Goal: Task Accomplishment & Management: Complete application form

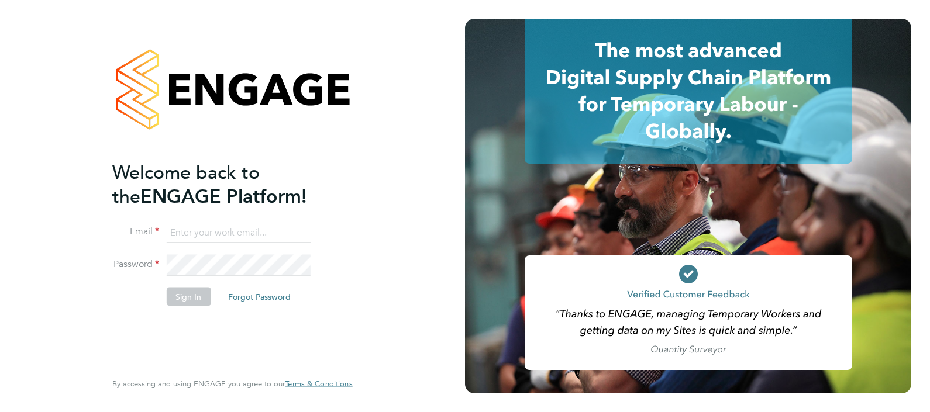
type input "[PERSON_NAME][EMAIL_ADDRESS][PERSON_NAME][DOMAIN_NAME]"
click at [189, 299] on button "Sign In" at bounding box center [188, 296] width 44 height 19
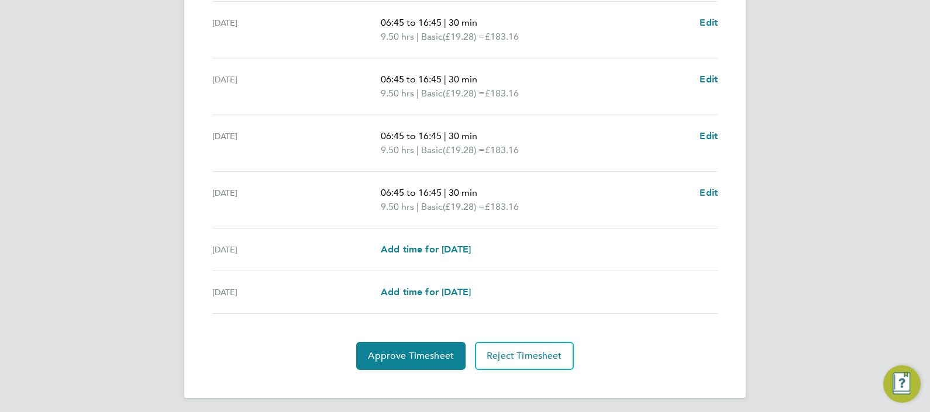
scroll to position [439, 0]
click at [419, 354] on span "Approve Timesheet" at bounding box center [411, 355] width 86 height 12
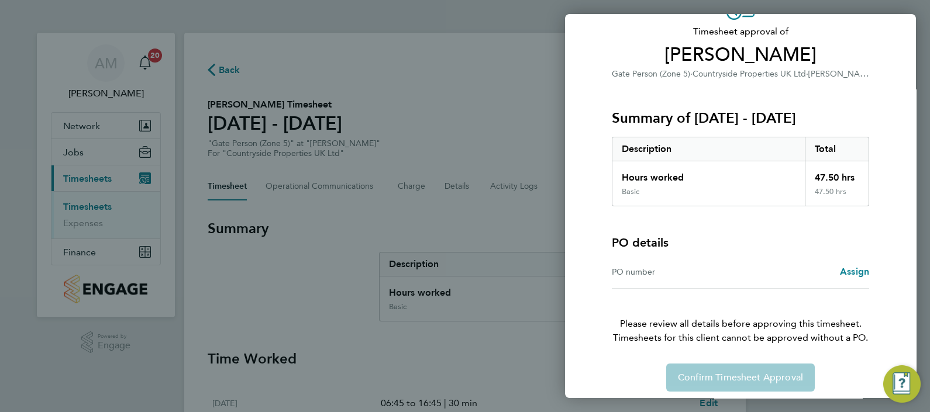
scroll to position [81, 0]
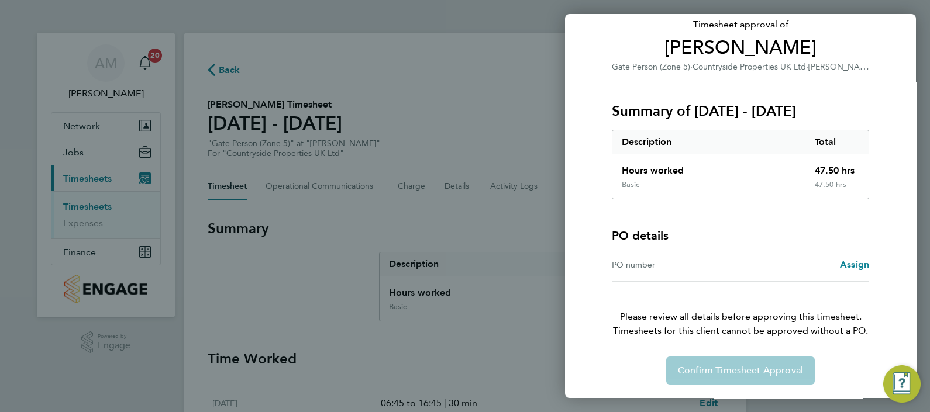
click at [695, 364] on div "Confirm Timesheet Approval" at bounding box center [740, 371] width 285 height 28
click at [712, 372] on div "Confirm Timesheet Approval" at bounding box center [740, 371] width 285 height 28
click at [755, 368] on div "Confirm Timesheet Approval" at bounding box center [740, 371] width 285 height 28
click at [696, 368] on div "Confirm Timesheet Approval" at bounding box center [740, 371] width 285 height 28
click at [681, 185] on div "Basic" at bounding box center [708, 189] width 192 height 19
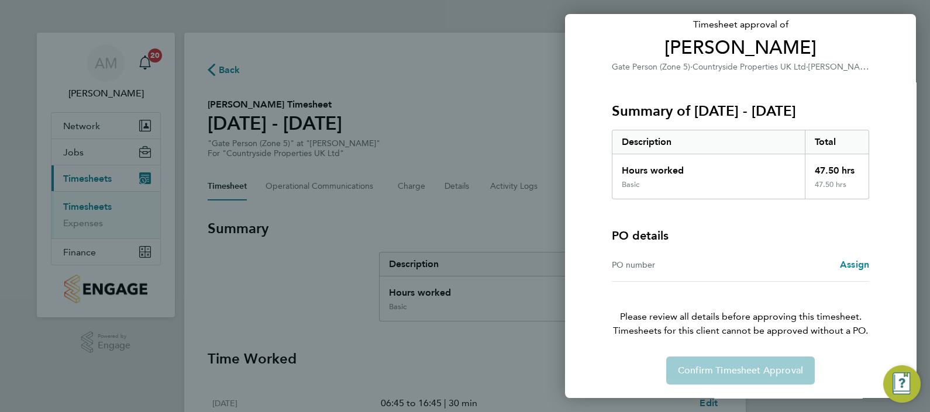
click at [477, 275] on div "Back Timesheet approval of Mohammed Hanif Gate Person (Zone 5) · Countryside Pr…" at bounding box center [465, 206] width 930 height 412
click at [900, 381] on img "Engage Resource Center" at bounding box center [901, 384] width 37 height 37
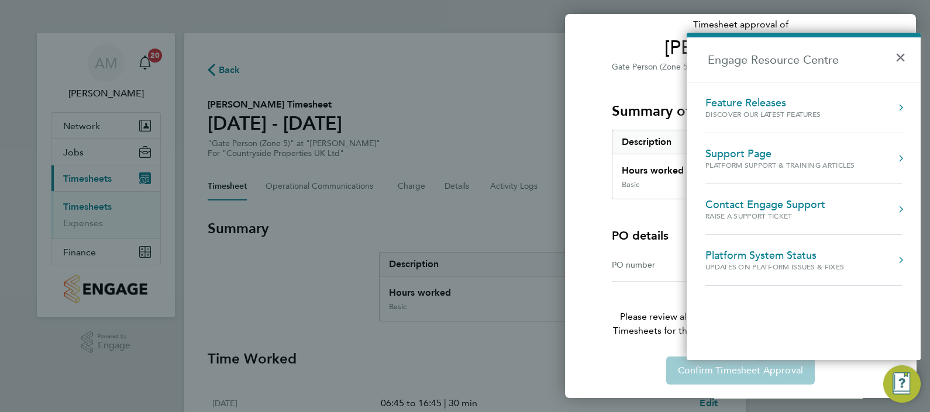
click at [477, 354] on div "Back Timesheet approval of Mohammed Hanif Gate Person (Zone 5) · Countryside Pr…" at bounding box center [465, 206] width 930 height 412
click at [905, 57] on button "×" at bounding box center [903, 54] width 17 height 26
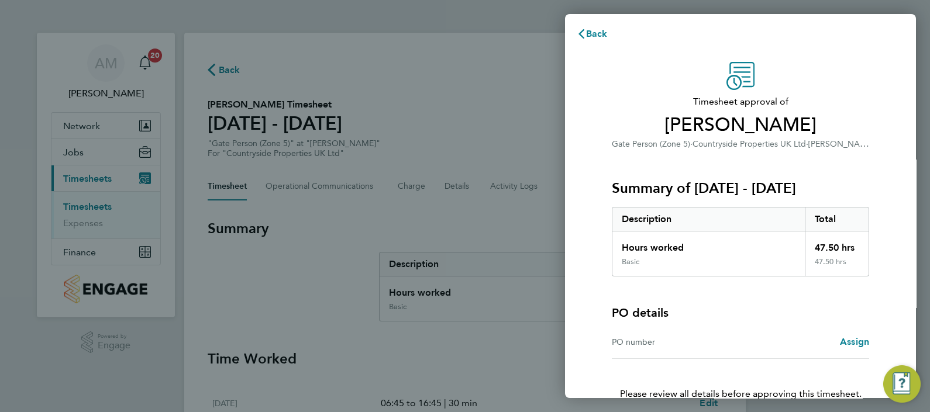
scroll to position [0, 0]
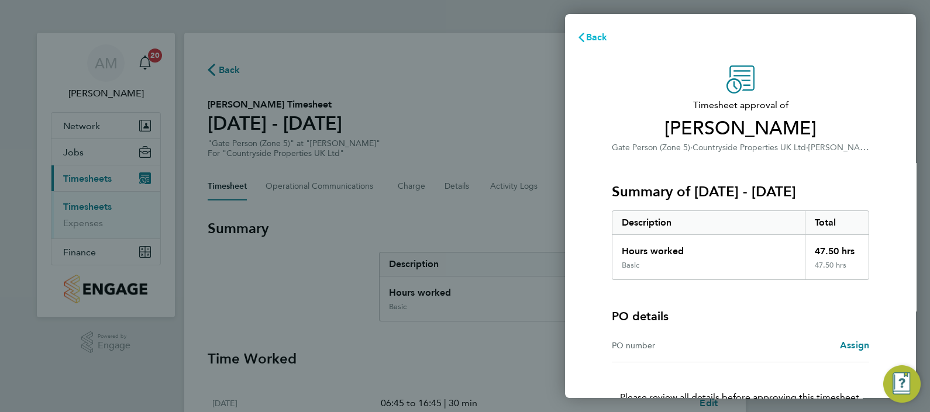
click at [577, 35] on icon "button" at bounding box center [581, 37] width 9 height 9
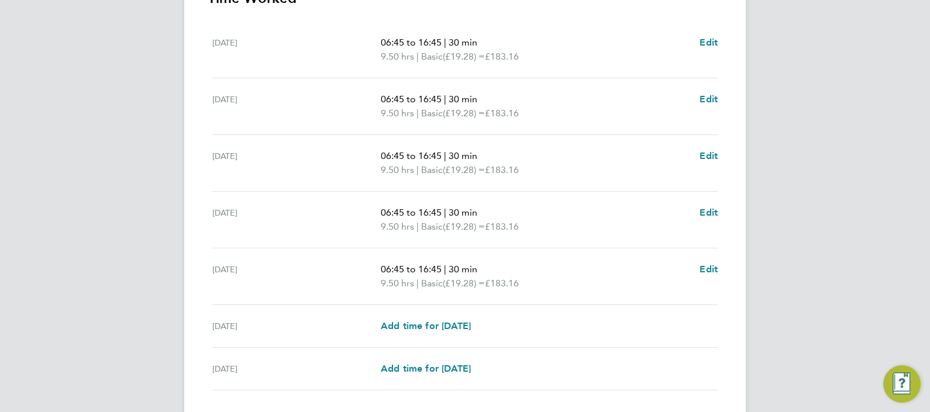
scroll to position [440, 0]
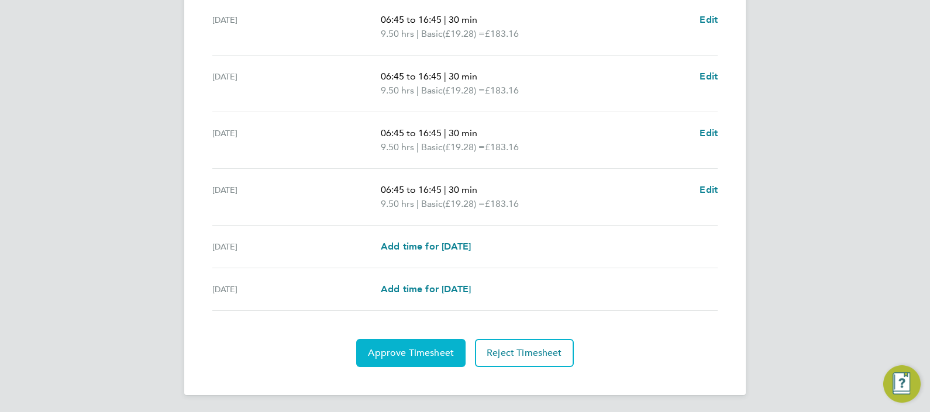
click at [408, 351] on span "Approve Timesheet" at bounding box center [411, 353] width 86 height 12
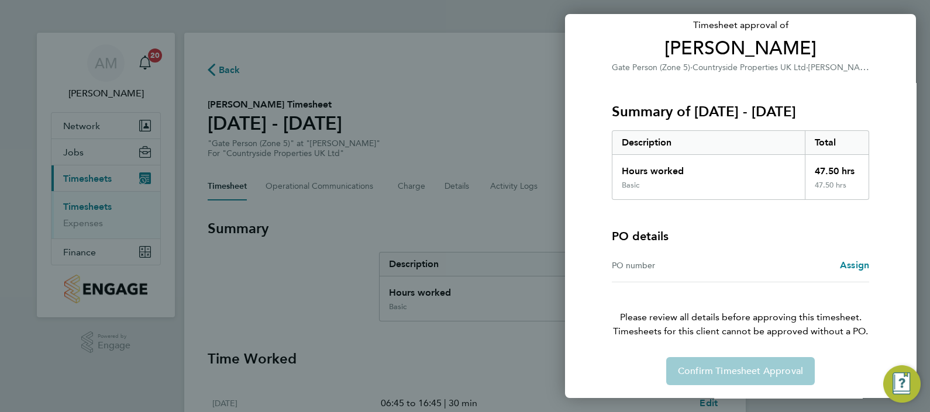
scroll to position [81, 0]
click at [725, 371] on div "Confirm Timesheet Approval" at bounding box center [740, 371] width 285 height 28
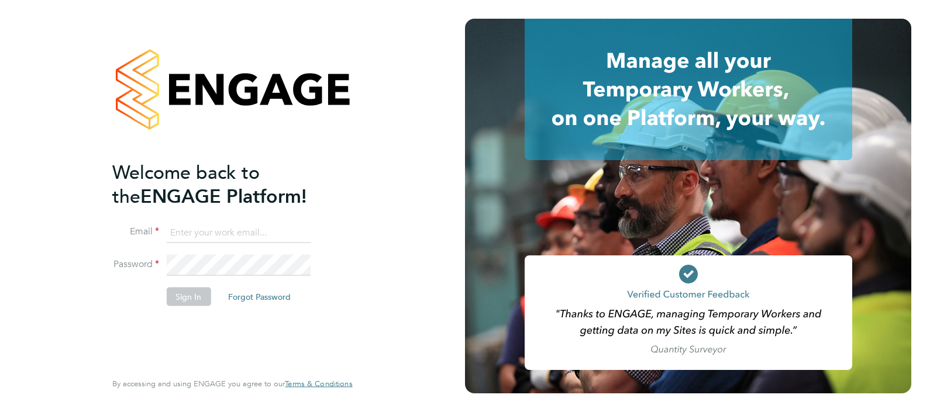
type input "[PERSON_NAME][EMAIL_ADDRESS][PERSON_NAME][DOMAIN_NAME]"
click at [180, 295] on button "Sign In" at bounding box center [188, 296] width 44 height 19
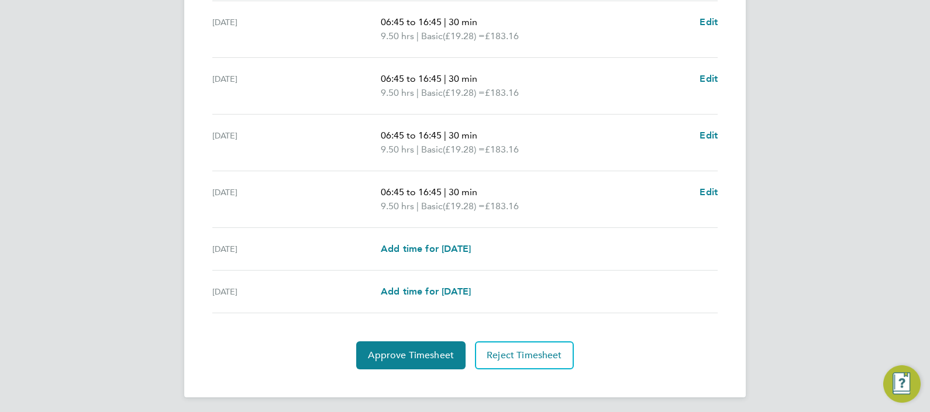
scroll to position [439, 0]
click at [411, 349] on span "Approve Timesheet" at bounding box center [411, 355] width 86 height 12
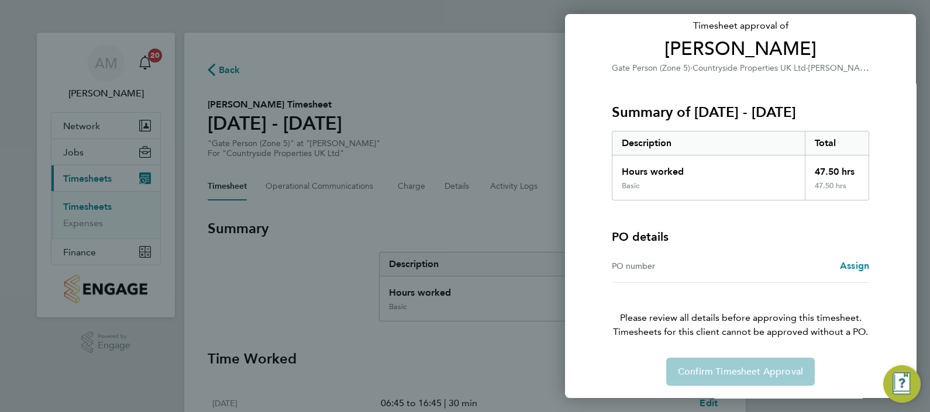
scroll to position [81, 0]
click at [740, 376] on div "Confirm Timesheet Approval" at bounding box center [740, 371] width 285 height 28
click at [488, 340] on div "Back Timesheet approval of Mohammed Hanif Gate Person (Zone 5) · Countryside Pr…" at bounding box center [465, 206] width 930 height 412
click at [691, 369] on div "Confirm Timesheet Approval" at bounding box center [740, 371] width 285 height 28
click at [413, 344] on div "Back Timesheet approval of [PERSON_NAME] Gate Person (Zone 5) · Countryside Pro…" at bounding box center [465, 206] width 930 height 412
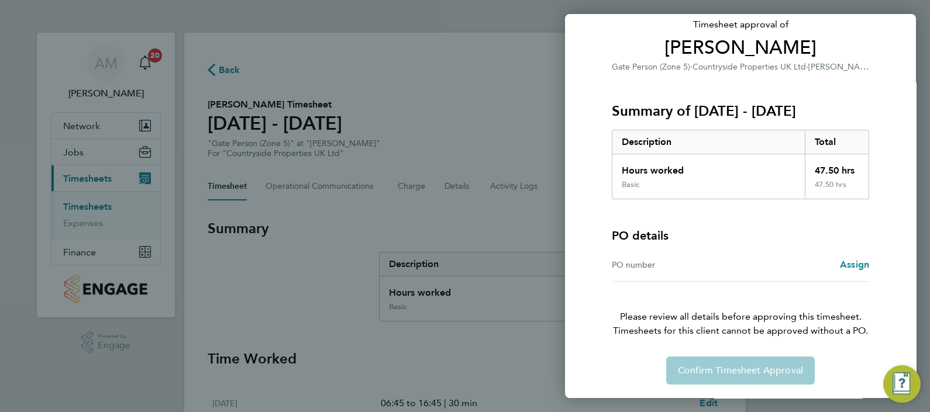
click at [902, 385] on img "Engage Resource Center" at bounding box center [901, 384] width 37 height 37
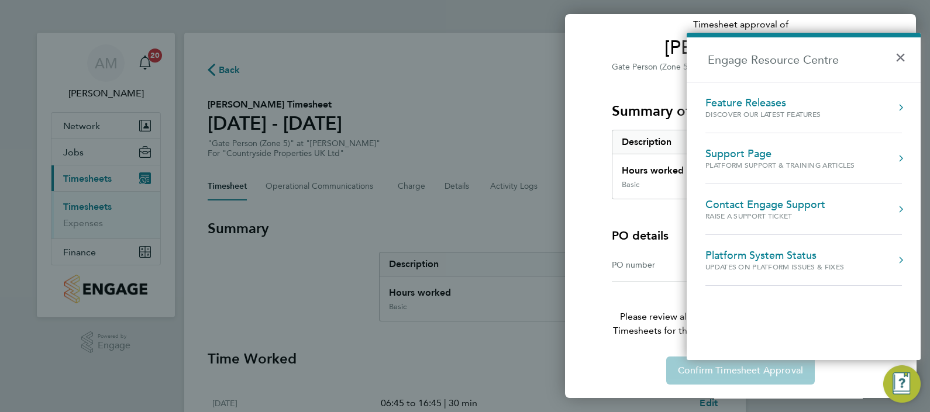
click at [463, 343] on div "Back Timesheet approval of Mohammed Hanif Gate Person (Zone 5) · Countryside Pr…" at bounding box center [465, 206] width 930 height 412
click at [896, 55] on button "×" at bounding box center [903, 54] width 17 height 26
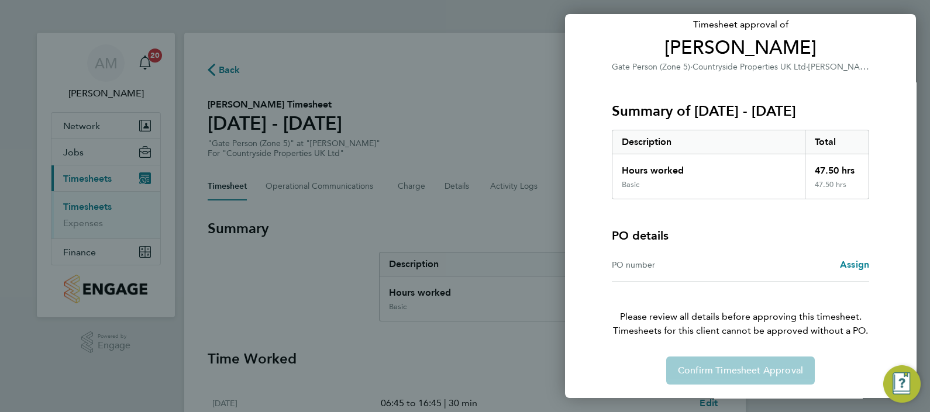
click at [476, 353] on div "Back Timesheet approval of Mohammed Hanif Gate Person (Zone 5) · Countryside Pr…" at bounding box center [465, 206] width 930 height 412
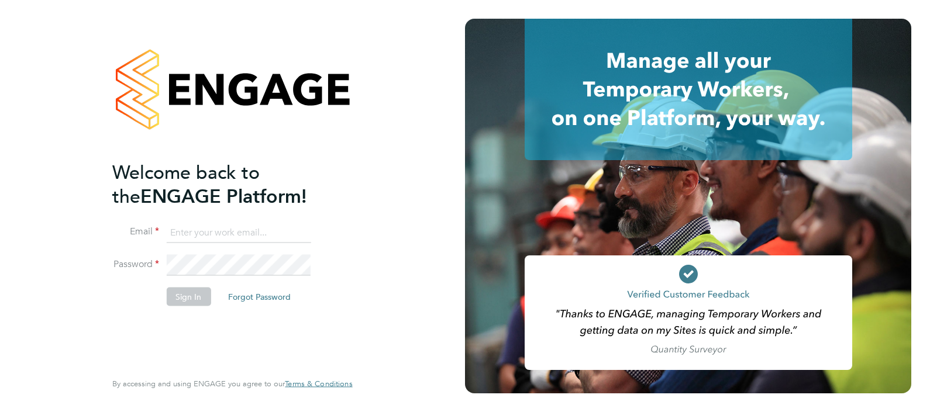
type input "[PERSON_NAME][EMAIL_ADDRESS][PERSON_NAME][DOMAIN_NAME]"
click at [186, 301] on button "Sign In" at bounding box center [188, 296] width 44 height 19
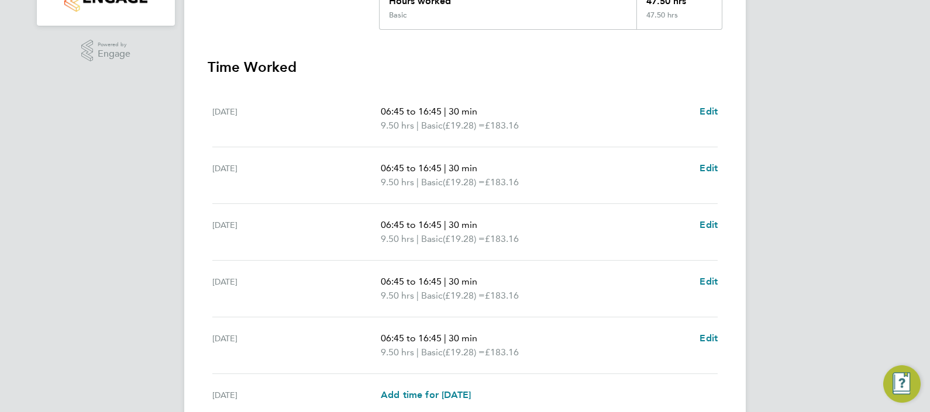
scroll to position [440, 0]
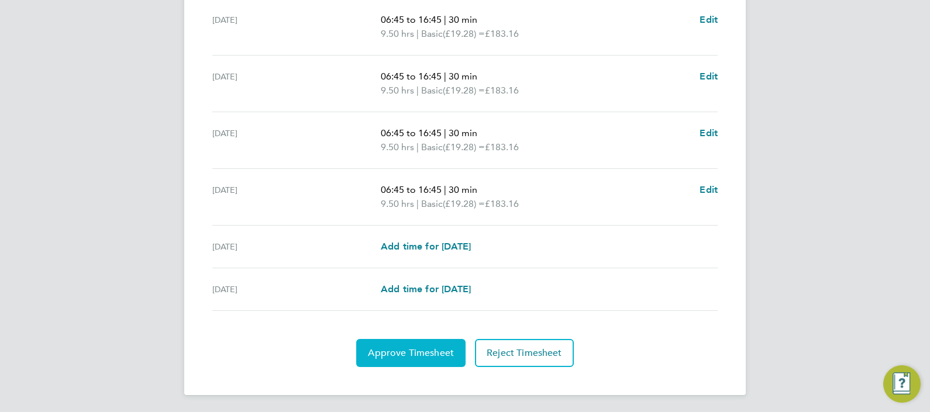
click at [412, 352] on span "Approve Timesheet" at bounding box center [411, 353] width 86 height 12
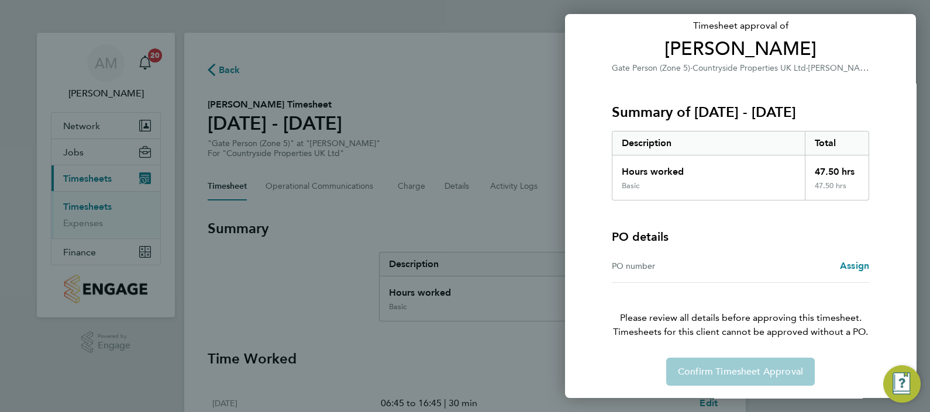
scroll to position [81, 0]
click at [848, 265] on span "Assign" at bounding box center [854, 264] width 29 height 11
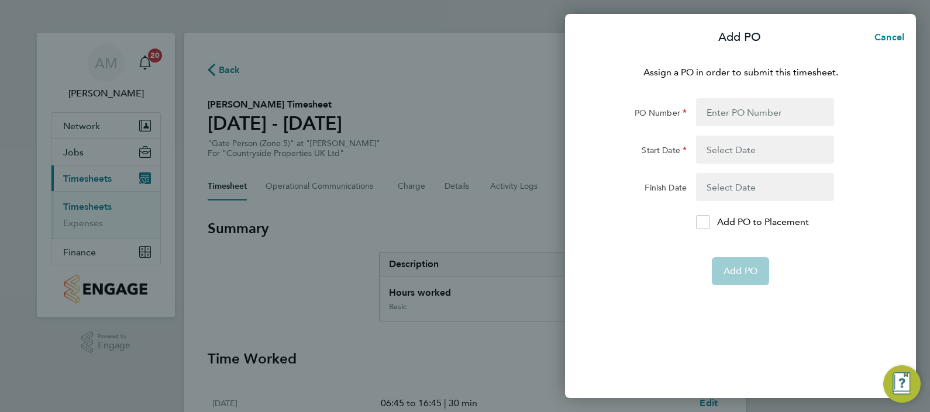
click at [614, 254] on form "PO Number Start Date Finish Date Add PO to Placement Add PO" at bounding box center [740, 191] width 285 height 187
click at [760, 155] on button "button" at bounding box center [765, 150] width 138 height 28
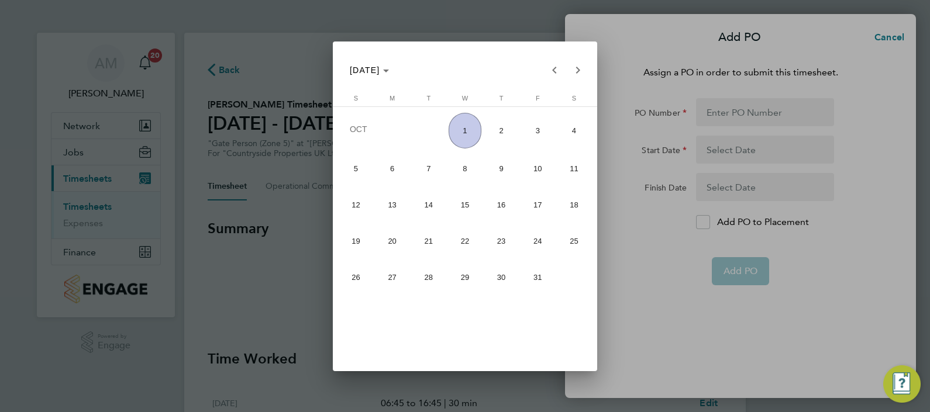
click at [462, 240] on span "22" at bounding box center [465, 241] width 33 height 33
type input "22 Oct 25"
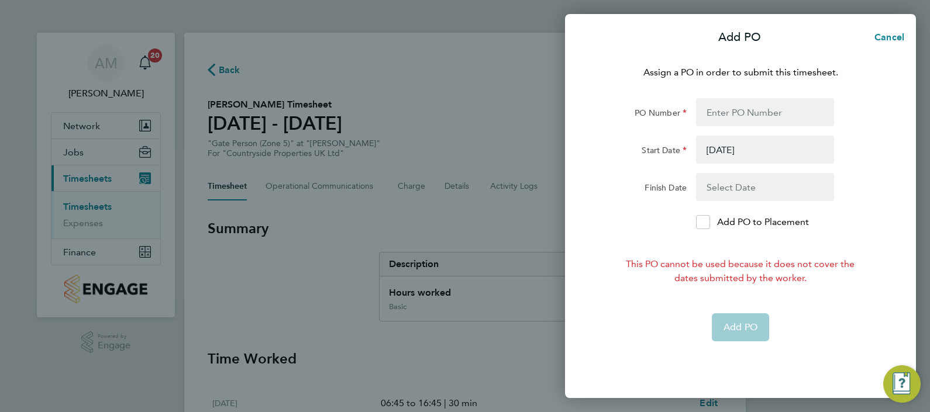
click at [790, 193] on button "button" at bounding box center [765, 187] width 138 height 28
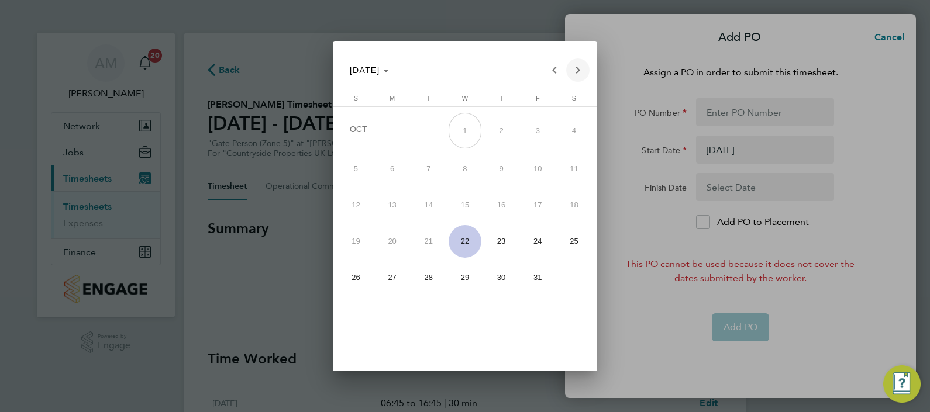
click at [575, 70] on span "Next month" at bounding box center [577, 69] width 23 height 23
click at [457, 311] on span "31" at bounding box center [465, 311] width 33 height 33
type input "31 Dec 25"
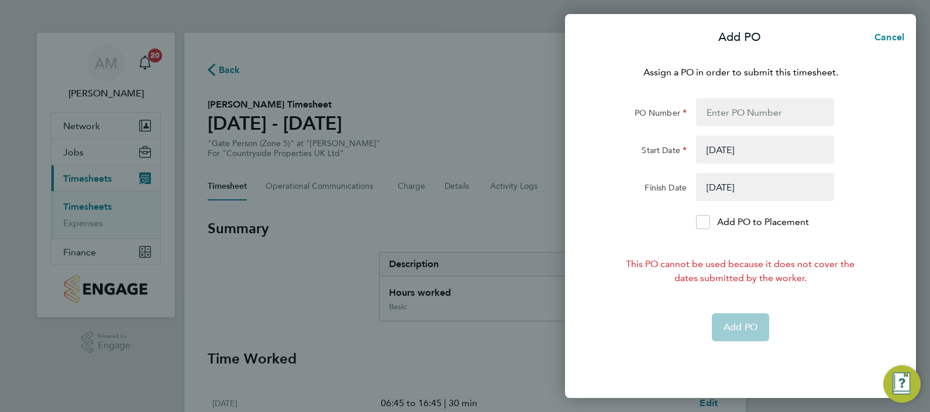
click at [798, 313] on div "Add PO" at bounding box center [740, 327] width 295 height 28
click at [703, 225] on icon at bounding box center [702, 223] width 9 height 8
click at [707, 222] on input "Add PO to Placement" at bounding box center [707, 222] width 0 height 0
click at [890, 40] on span "Cancel" at bounding box center [887, 37] width 33 height 11
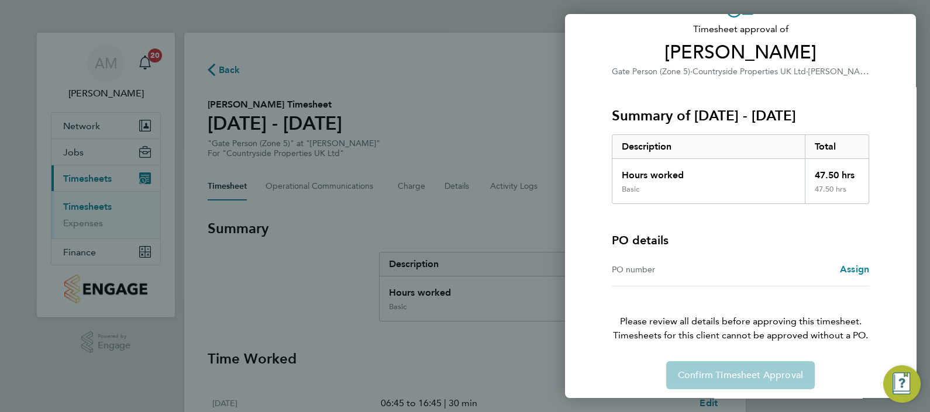
scroll to position [81, 0]
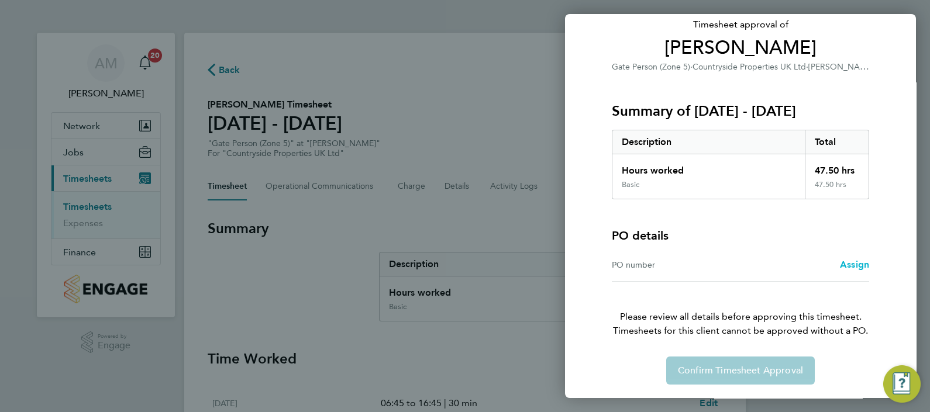
click at [855, 265] on span "Assign" at bounding box center [854, 264] width 29 height 11
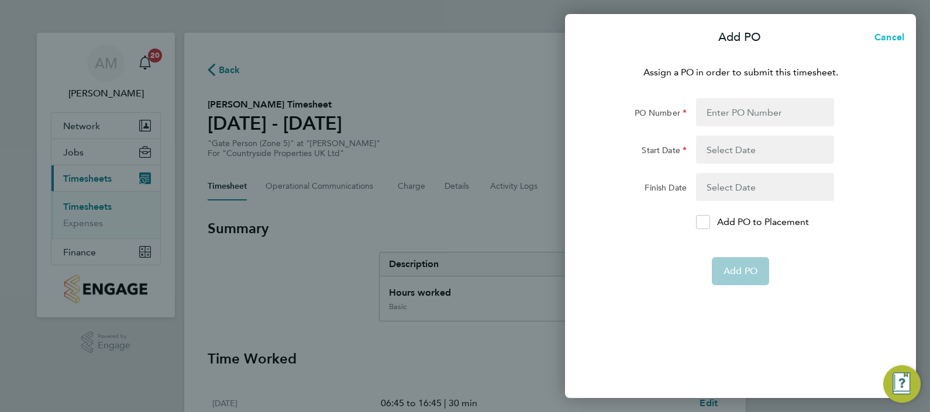
click at [876, 34] on span "Cancel" at bounding box center [887, 37] width 33 height 11
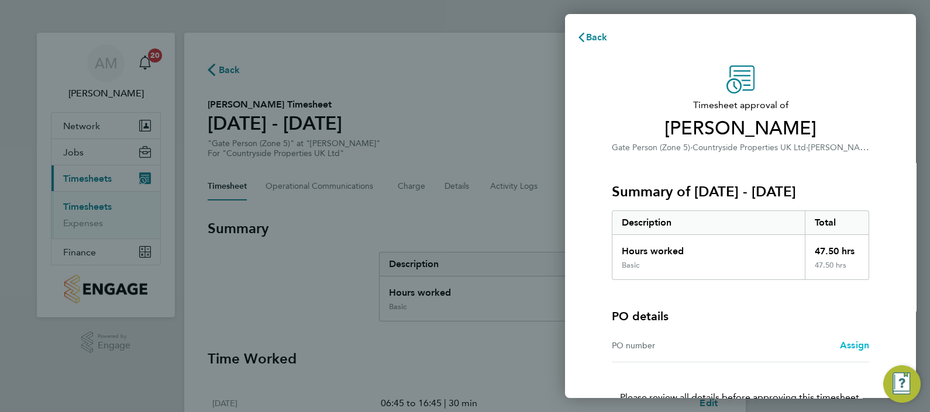
click at [857, 347] on span "Assign" at bounding box center [854, 345] width 29 height 11
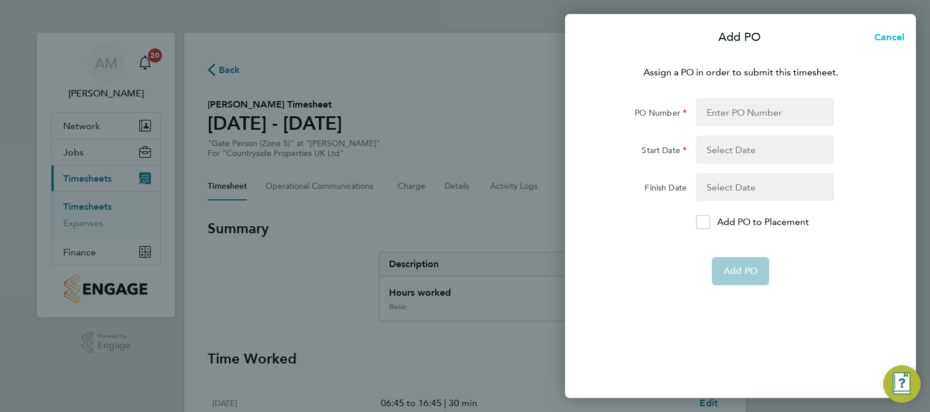
click at [892, 36] on span "Cancel" at bounding box center [887, 37] width 33 height 11
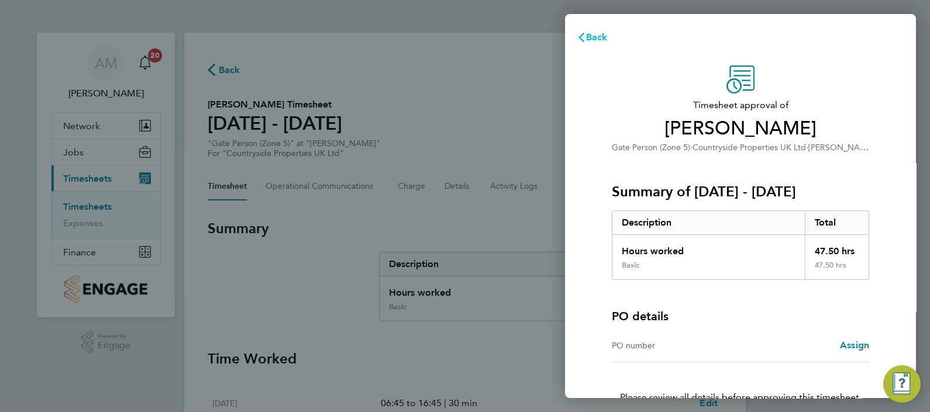
click at [583, 37] on icon "button" at bounding box center [581, 37] width 9 height 9
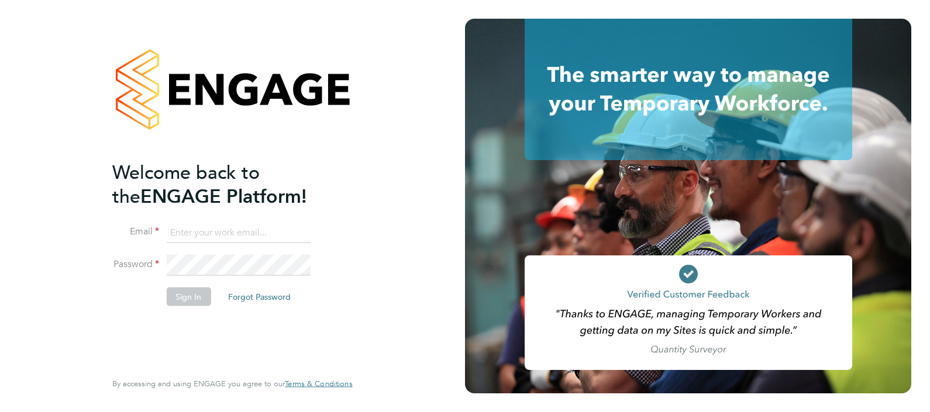
type input "[PERSON_NAME][EMAIL_ADDRESS][PERSON_NAME][DOMAIN_NAME]"
click at [185, 298] on button "Sign In" at bounding box center [188, 296] width 44 height 19
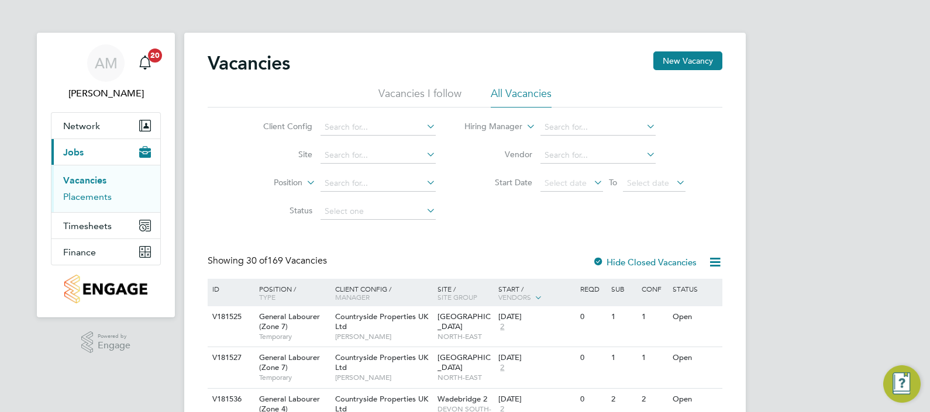
click at [94, 198] on link "Placements" at bounding box center [87, 196] width 49 height 11
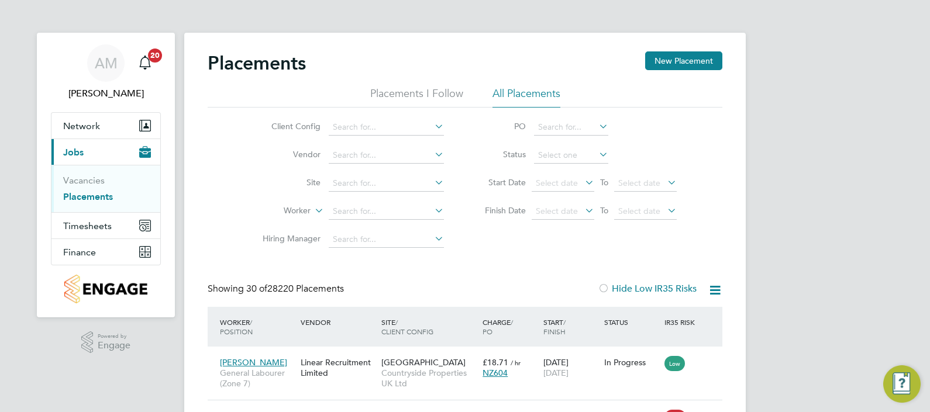
click at [432, 129] on icon at bounding box center [432, 126] width 0 height 16
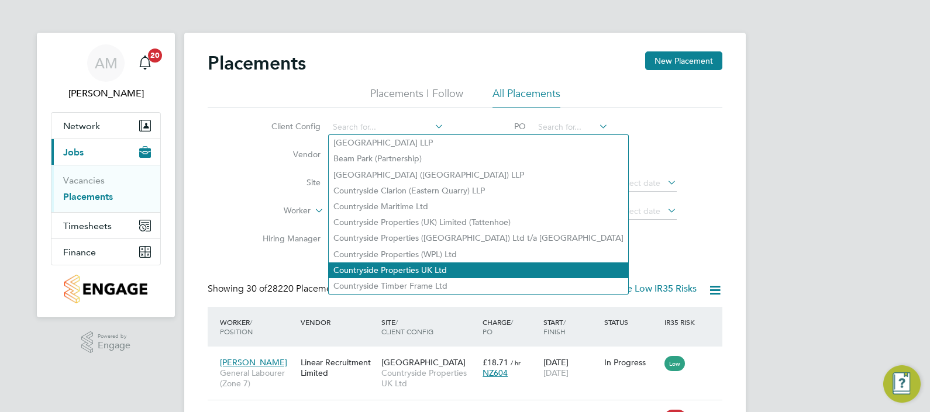
click at [385, 266] on li "Countryside Properties UK Ltd" at bounding box center [478, 271] width 299 height 16
type input "Countryside Properties UK Ltd"
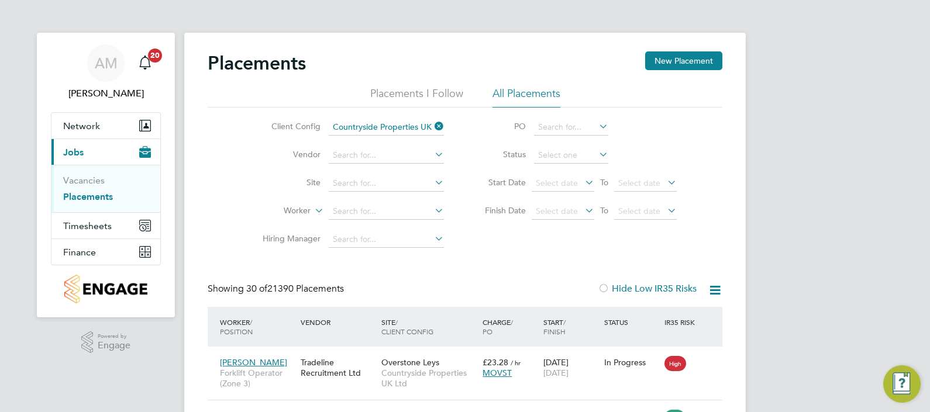
click at [432, 157] on icon at bounding box center [432, 154] width 0 height 16
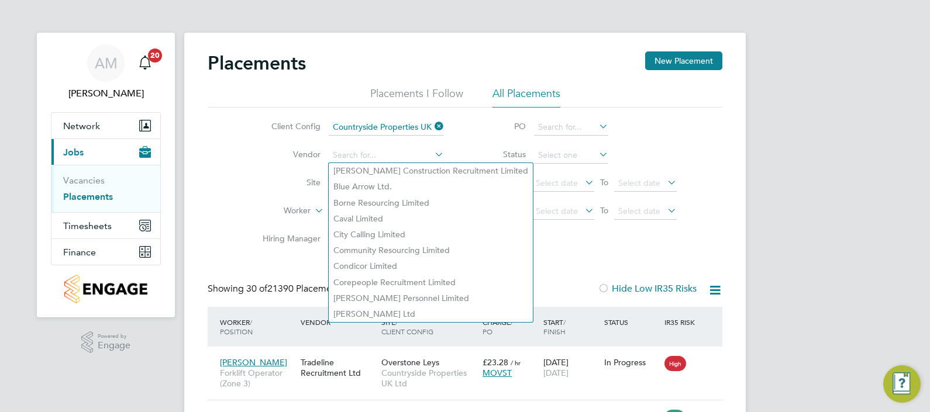
click at [260, 192] on li "Site" at bounding box center [349, 184] width 220 height 28
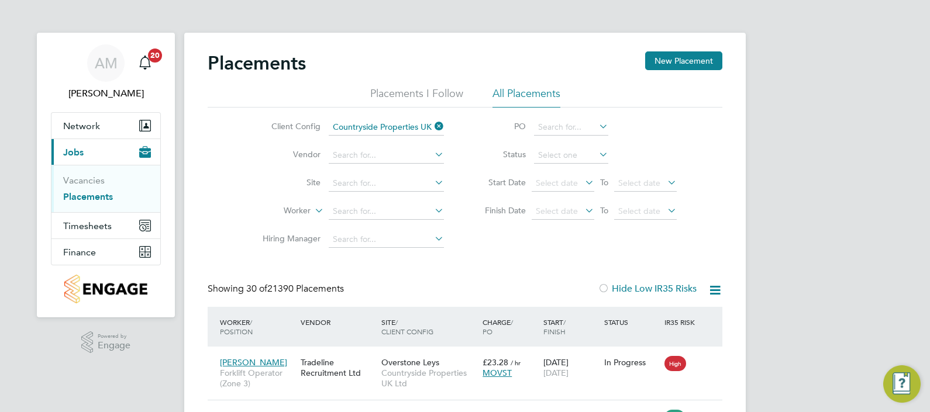
click at [432, 185] on icon at bounding box center [432, 182] width 0 height 16
click at [387, 201] on li "Earl Shilton" at bounding box center [401, 199] width 144 height 16
type input "[PERSON_NAME]"
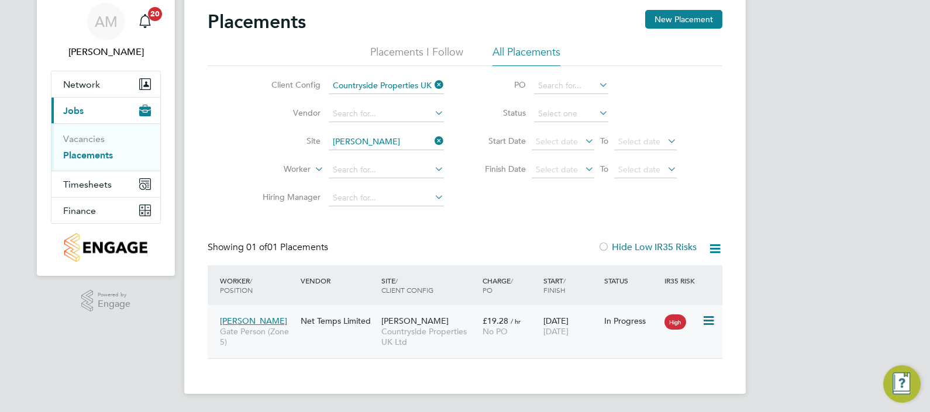
click at [709, 322] on icon at bounding box center [708, 321] width 12 height 14
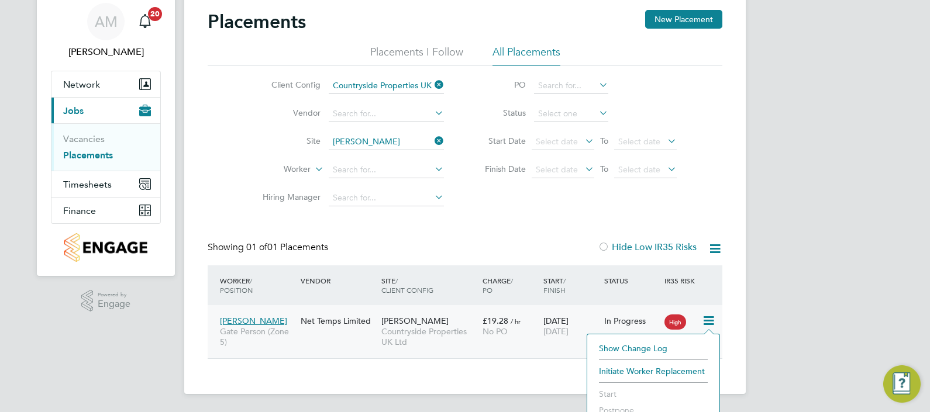
click at [347, 331] on div "Net Temps Limited" at bounding box center [338, 321] width 81 height 22
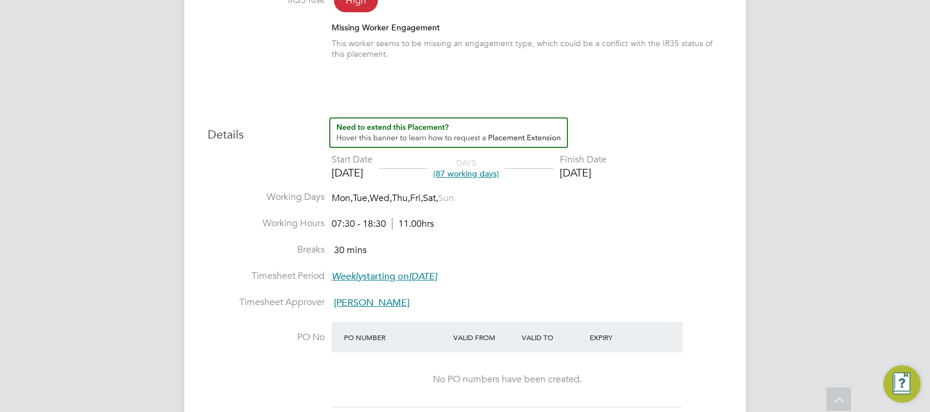
scroll to position [439, 0]
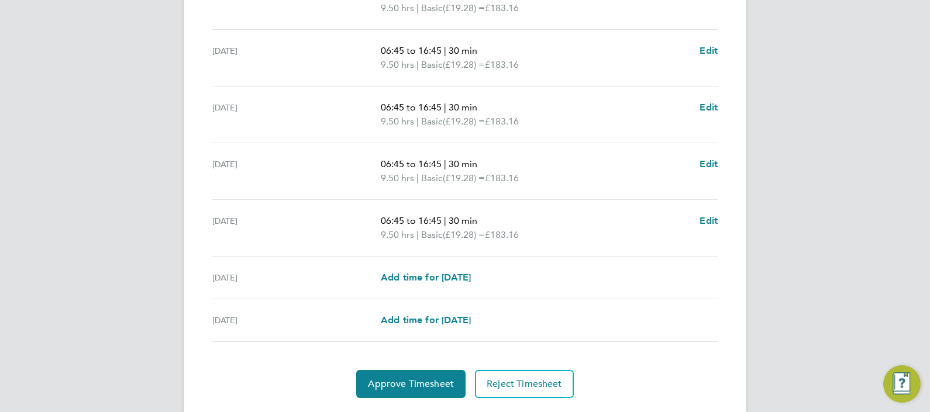
scroll to position [440, 0]
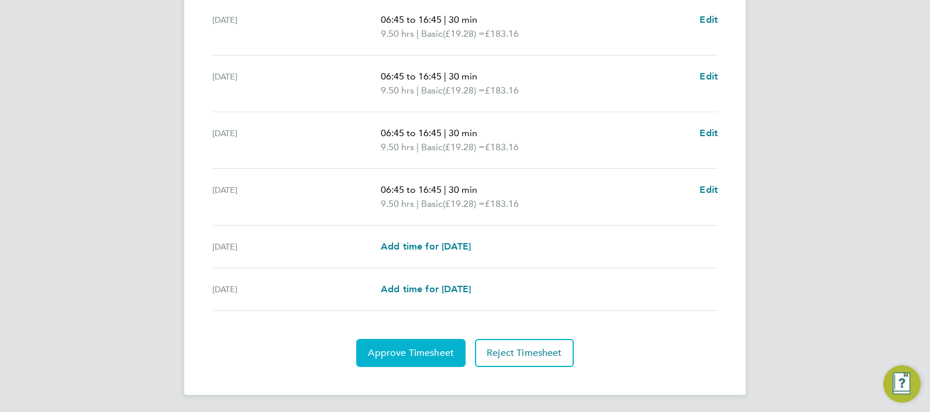
click at [394, 354] on span "Approve Timesheet" at bounding box center [411, 353] width 86 height 12
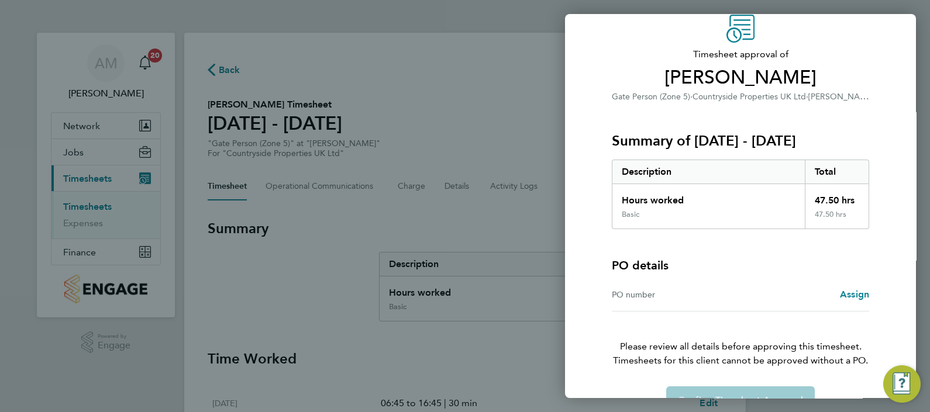
scroll to position [81, 0]
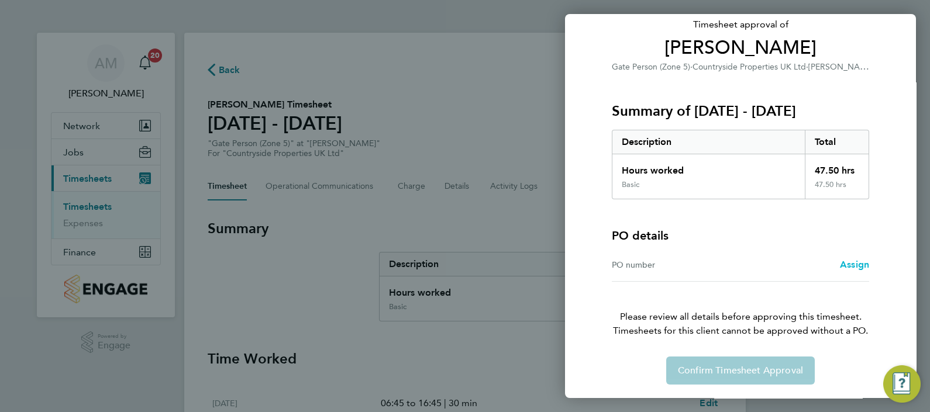
click at [852, 266] on span "Assign" at bounding box center [854, 264] width 29 height 11
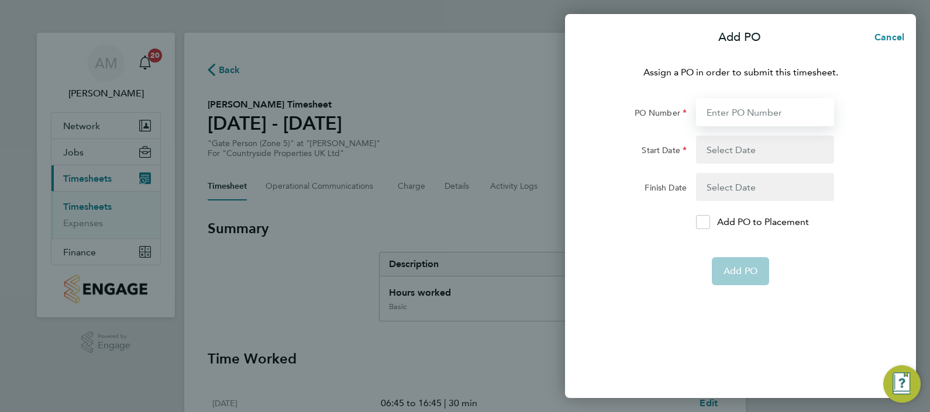
click at [735, 118] on input "PO Number" at bounding box center [765, 112] width 138 height 28
type input "MZ560"
click at [794, 154] on button "button" at bounding box center [765, 150] width 138 height 28
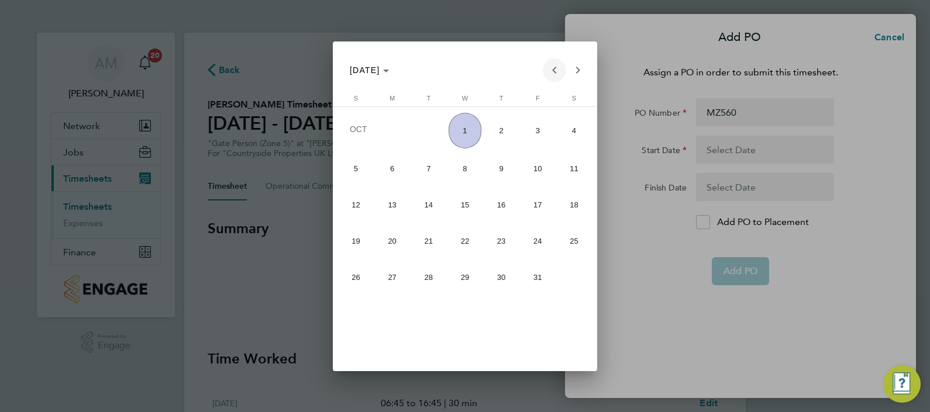
click at [553, 70] on span "Previous month" at bounding box center [554, 69] width 23 height 23
click at [391, 275] on span "22" at bounding box center [392, 275] width 33 height 33
type input "[DATE]"
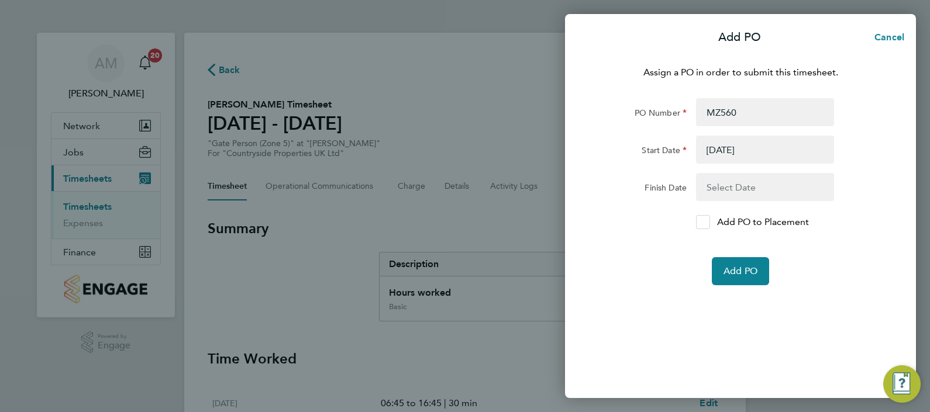
click at [701, 223] on icon at bounding box center [703, 223] width 9 height 8
click at [707, 222] on input "Add PO to Placement" at bounding box center [707, 222] width 0 height 0
click at [732, 275] on span "Add PO" at bounding box center [741, 272] width 34 height 12
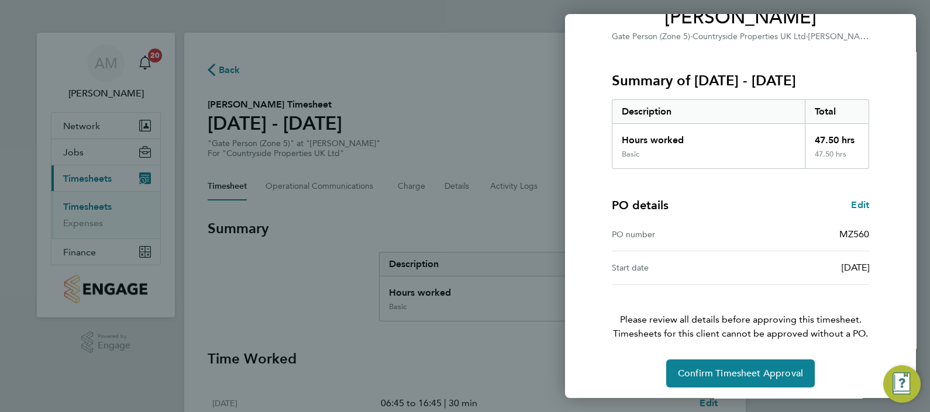
scroll to position [113, 0]
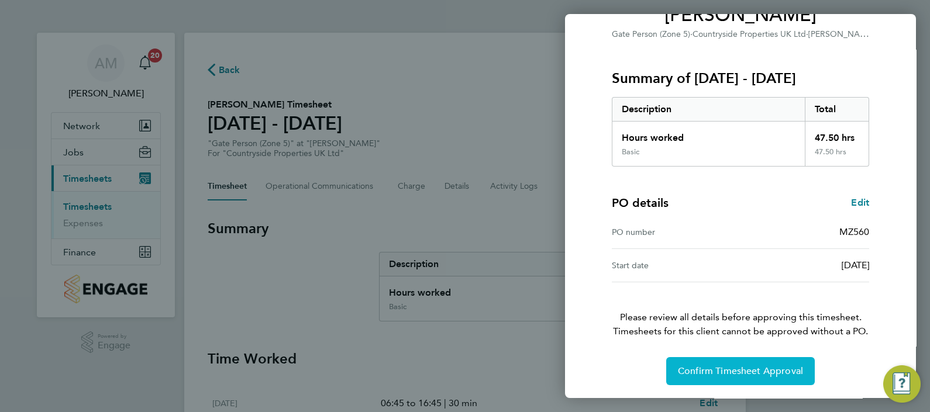
click at [719, 366] on span "Confirm Timesheet Approval" at bounding box center [740, 372] width 125 height 12
